Goal: Task Accomplishment & Management: Manage account settings

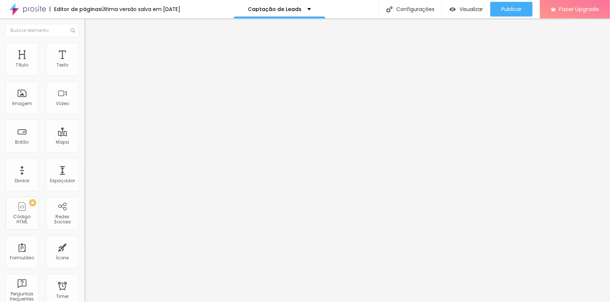
click at [85, 148] on div "Facebook" at bounding box center [127, 150] width 85 height 4
click at [90, 29] on img "button" at bounding box center [93, 27] width 6 height 6
click at [85, 153] on img at bounding box center [87, 155] width 5 height 5
type input "[URL][DOMAIN_NAME]"
type input "https://"
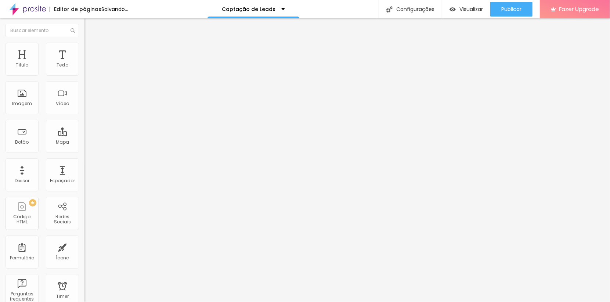
click at [85, 148] on div "Instagram" at bounding box center [127, 150] width 85 height 4
drag, startPoint x: 41, startPoint y: 117, endPoint x: 47, endPoint y: 119, distance: 6.5
click at [85, 250] on input "[URL][DOMAIN_NAME]" at bounding box center [129, 253] width 88 height 7
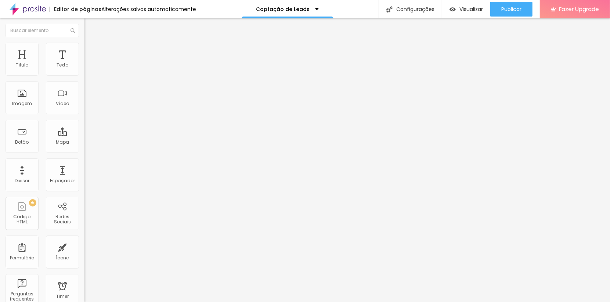
scroll to position [0, 42]
drag, startPoint x: 52, startPoint y: 191, endPoint x: 52, endPoint y: 181, distance: 10.3
click at [85, 191] on div "Editar Redes Sociais Conteúdo Estilo Avançado Instagram Rede social Instagram E…" at bounding box center [127, 160] width 85 height 284
click at [85, 74] on div "Instagram" at bounding box center [127, 107] width 85 height 101
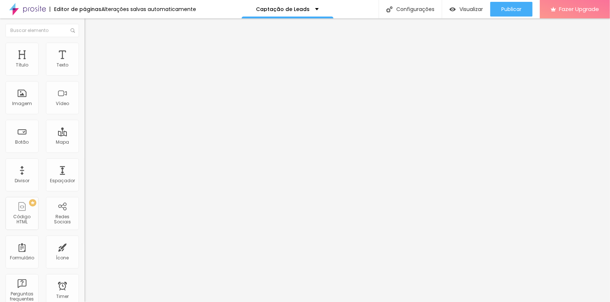
click at [85, 250] on input "[URL][DOMAIN_NAME]" at bounding box center [129, 253] width 88 height 7
click at [85, 32] on button "Editar Texto" at bounding box center [127, 26] width 85 height 17
click at [90, 26] on img "button" at bounding box center [93, 27] width 6 height 6
